Goal: Transaction & Acquisition: Book appointment/travel/reservation

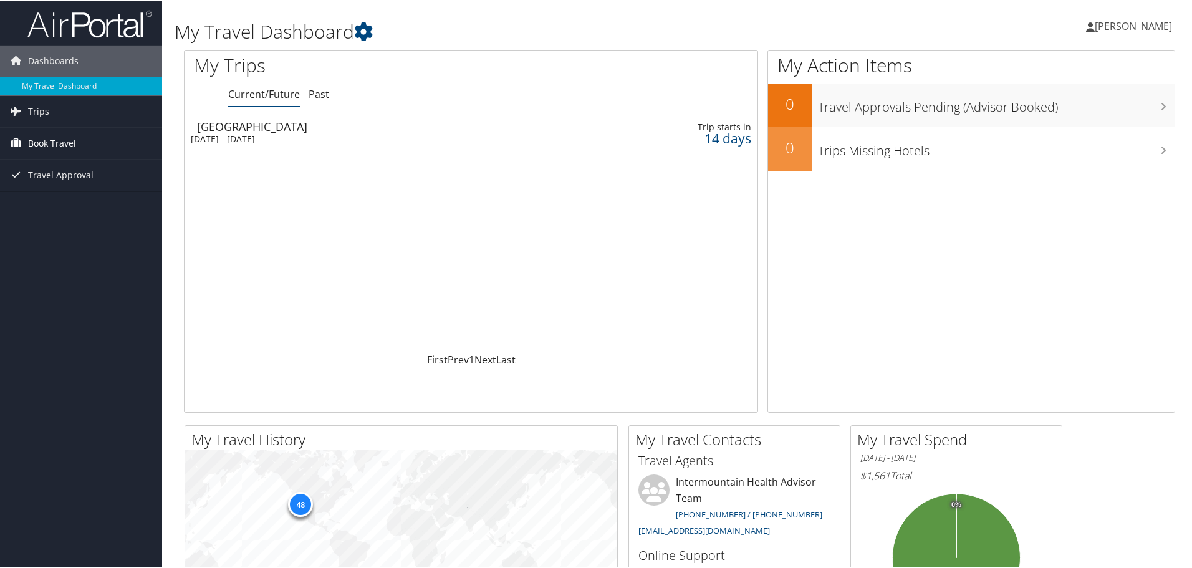
click at [43, 140] on span "Book Travel" at bounding box center [52, 142] width 48 height 31
click at [84, 209] on link "Book/Manage Online Trips" at bounding box center [81, 204] width 162 height 19
